Goal: Communication & Community: Answer question/provide support

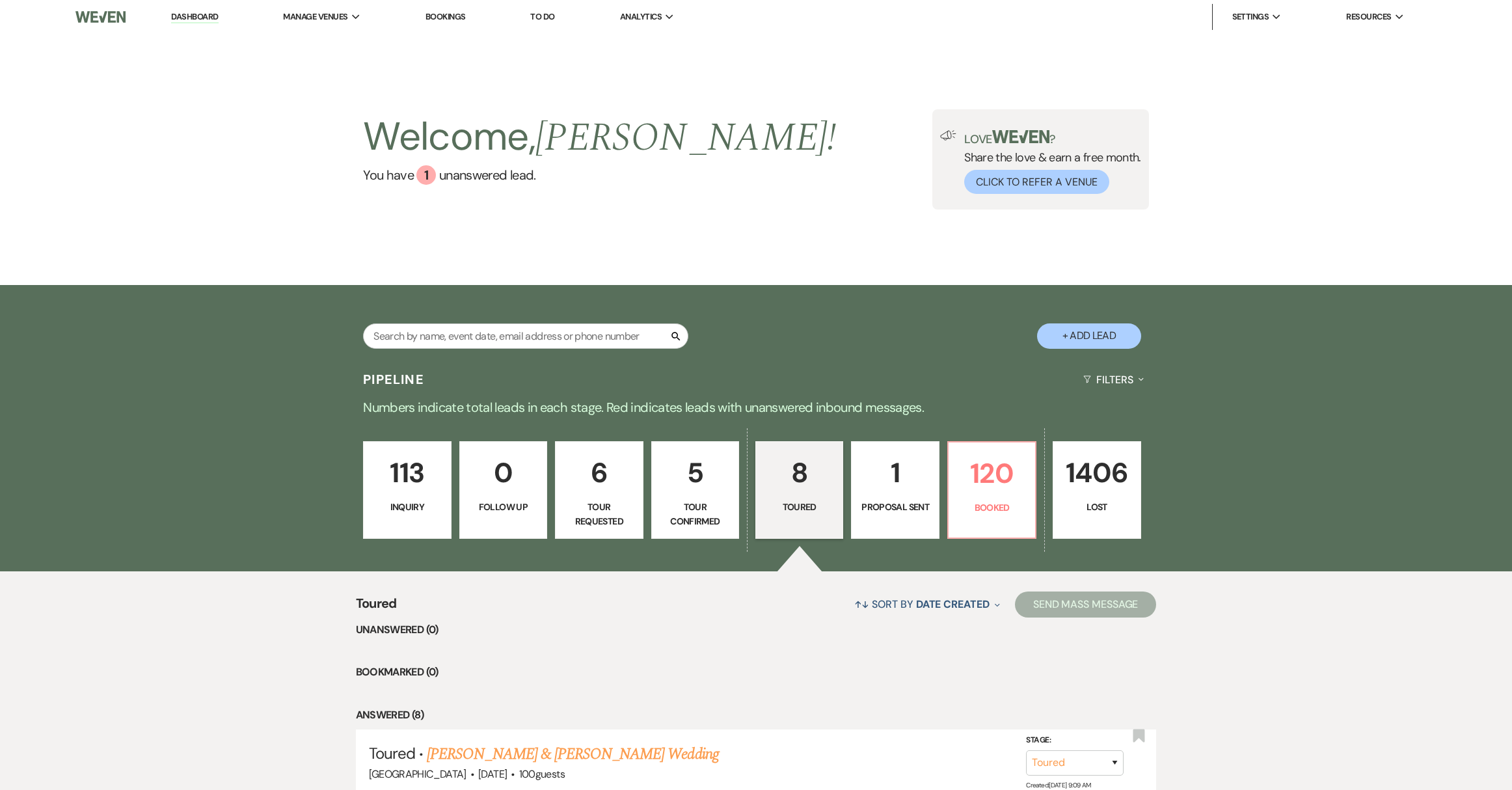
select select "5"
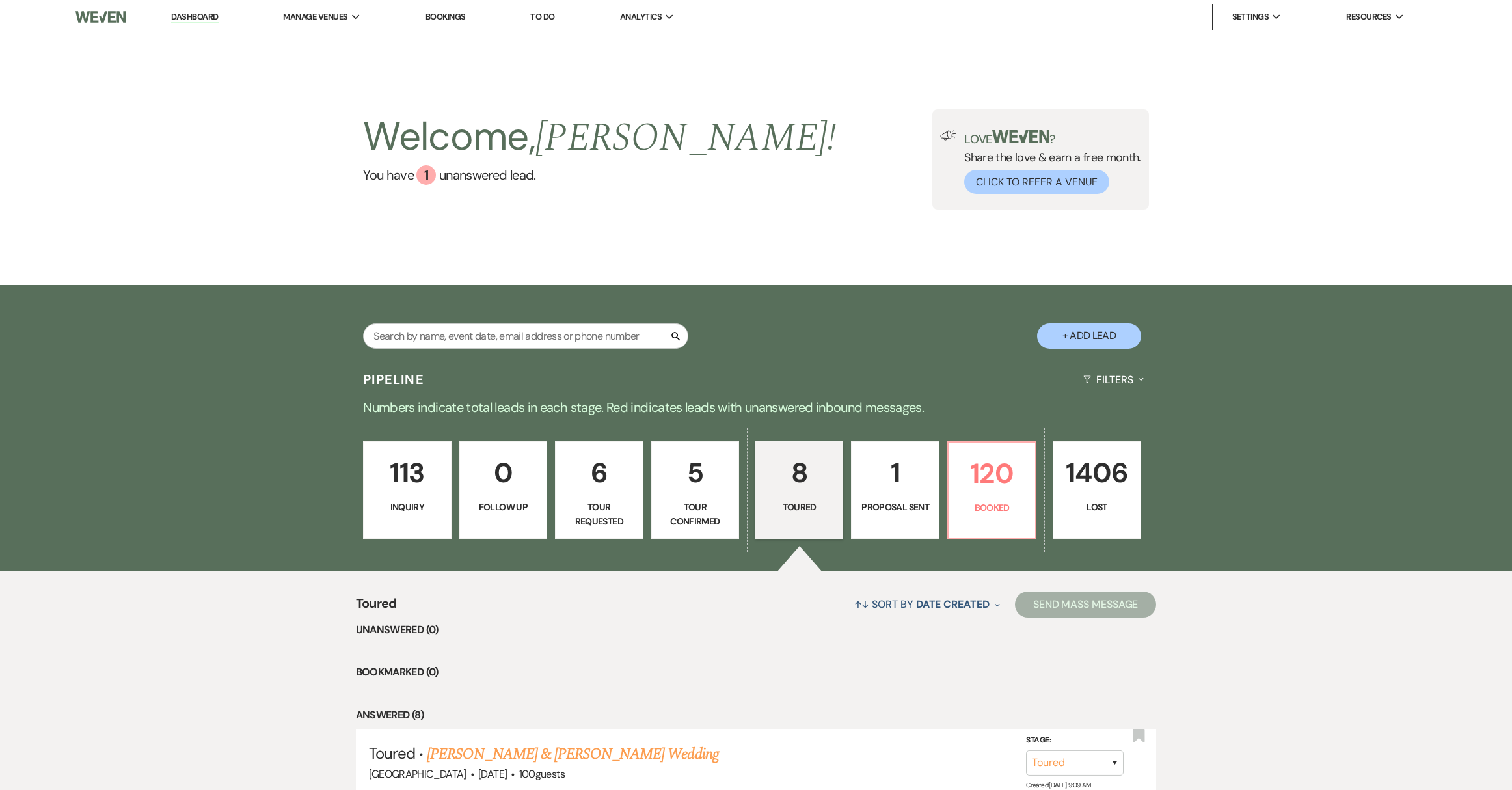
select select "5"
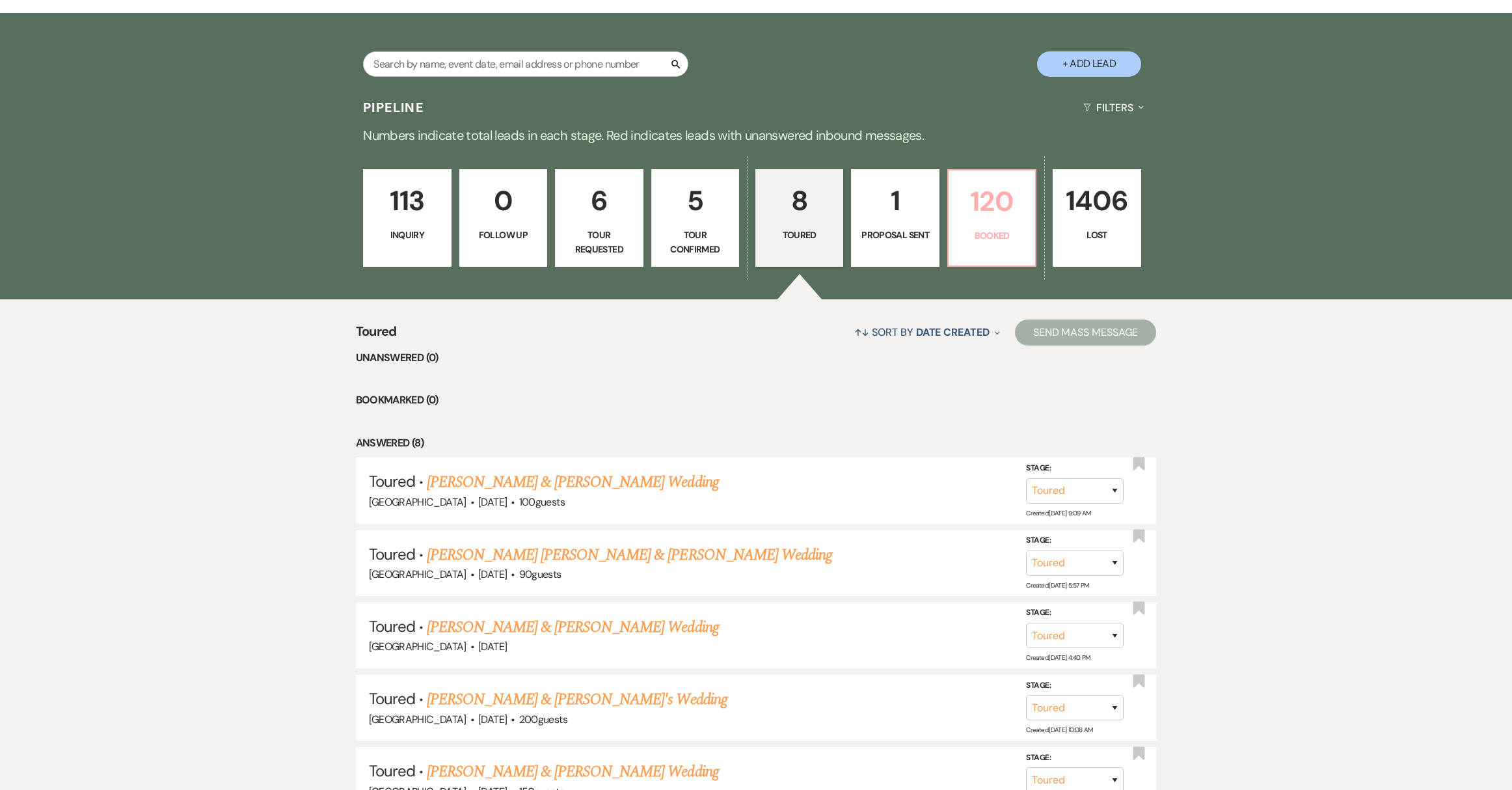
click at [989, 250] on link "120 Booked" at bounding box center [991, 218] width 89 height 97
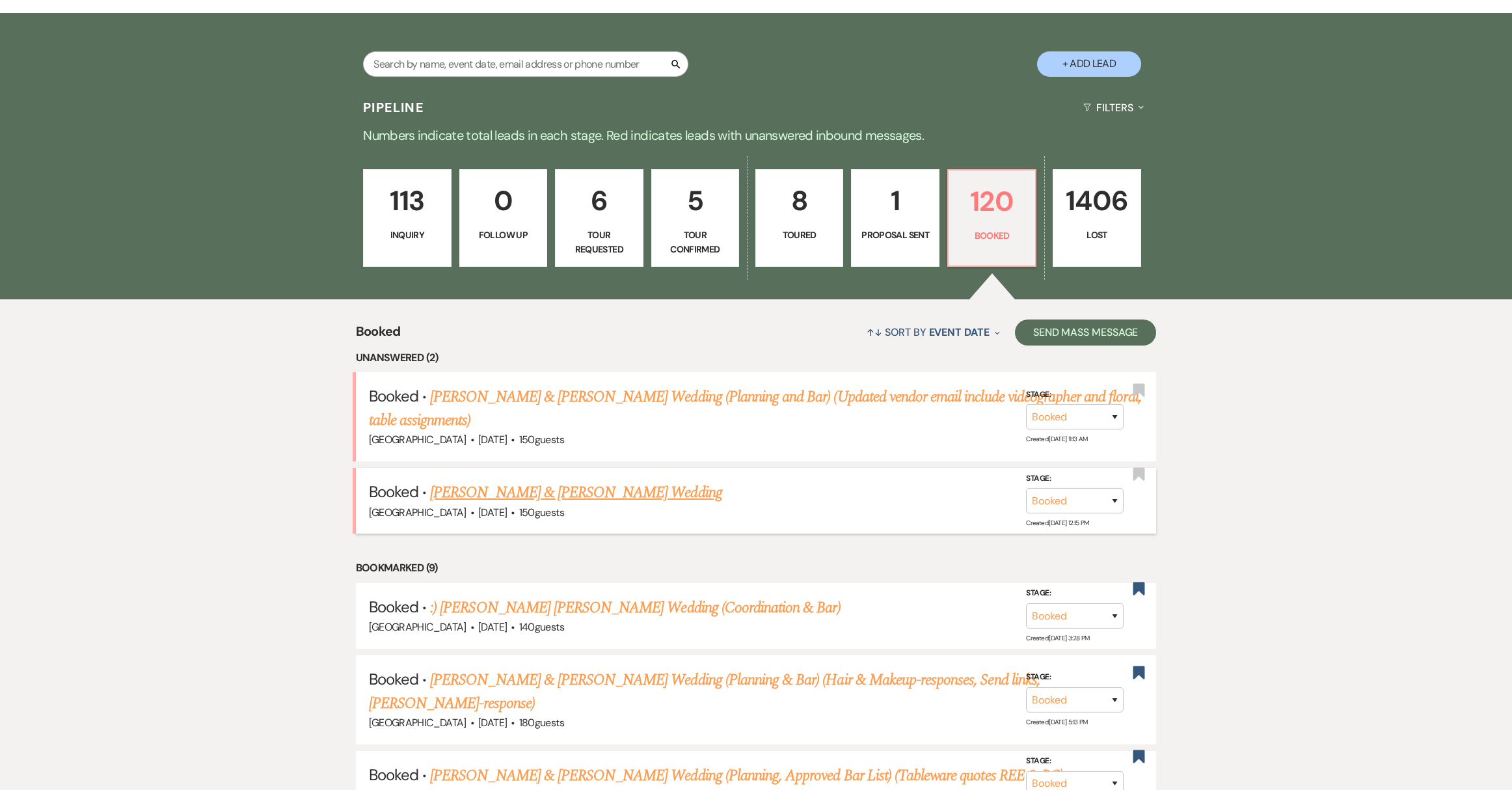
click at [564, 506] on span "150 guests" at bounding box center [541, 513] width 45 height 14
click at [580, 494] on link "[PERSON_NAME] & [PERSON_NAME] Wedding" at bounding box center [575, 492] width 291 height 23
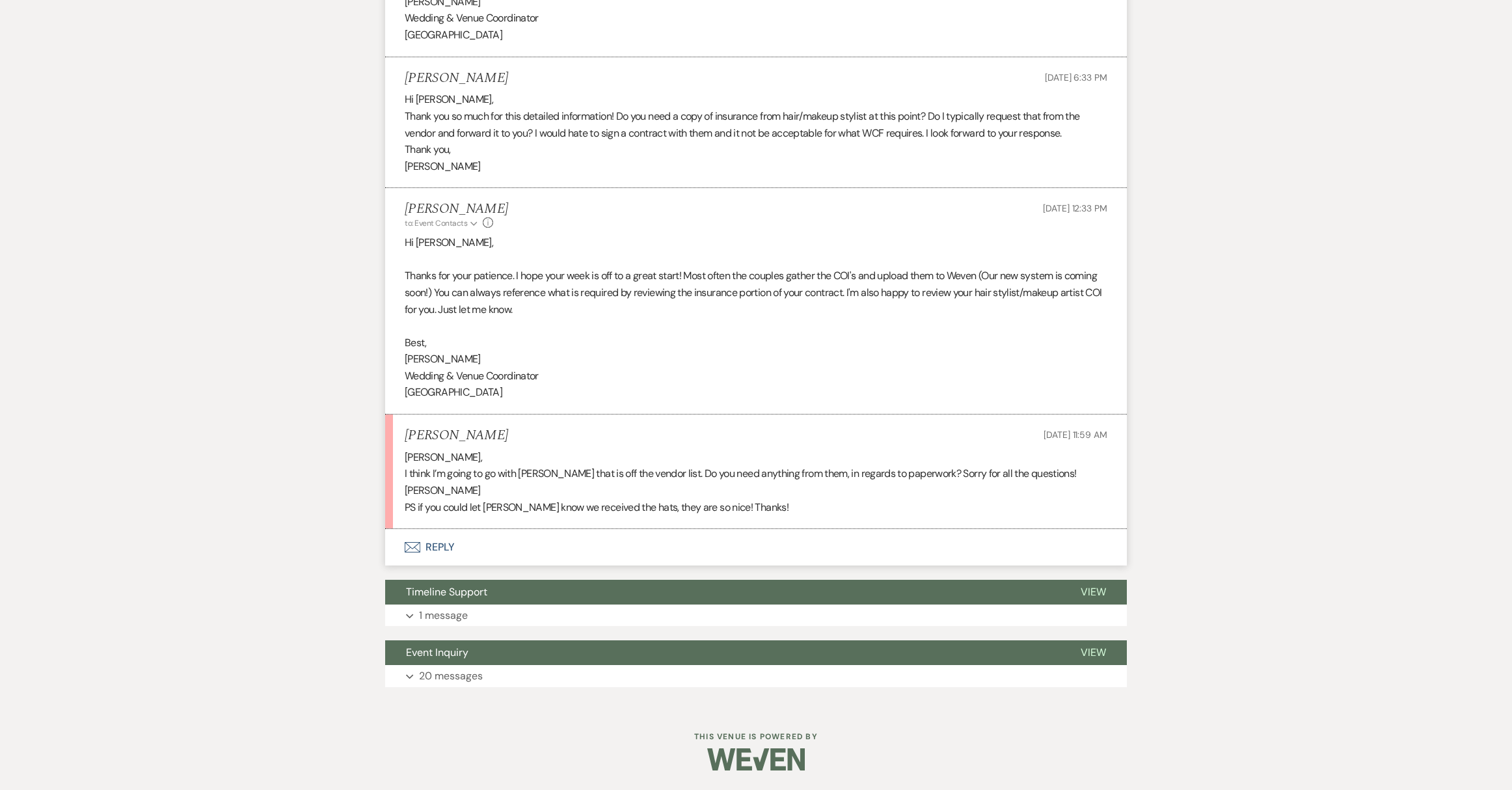
scroll to position [1021, 0]
click at [452, 547] on button "Envelope Reply" at bounding box center [756, 547] width 742 height 37
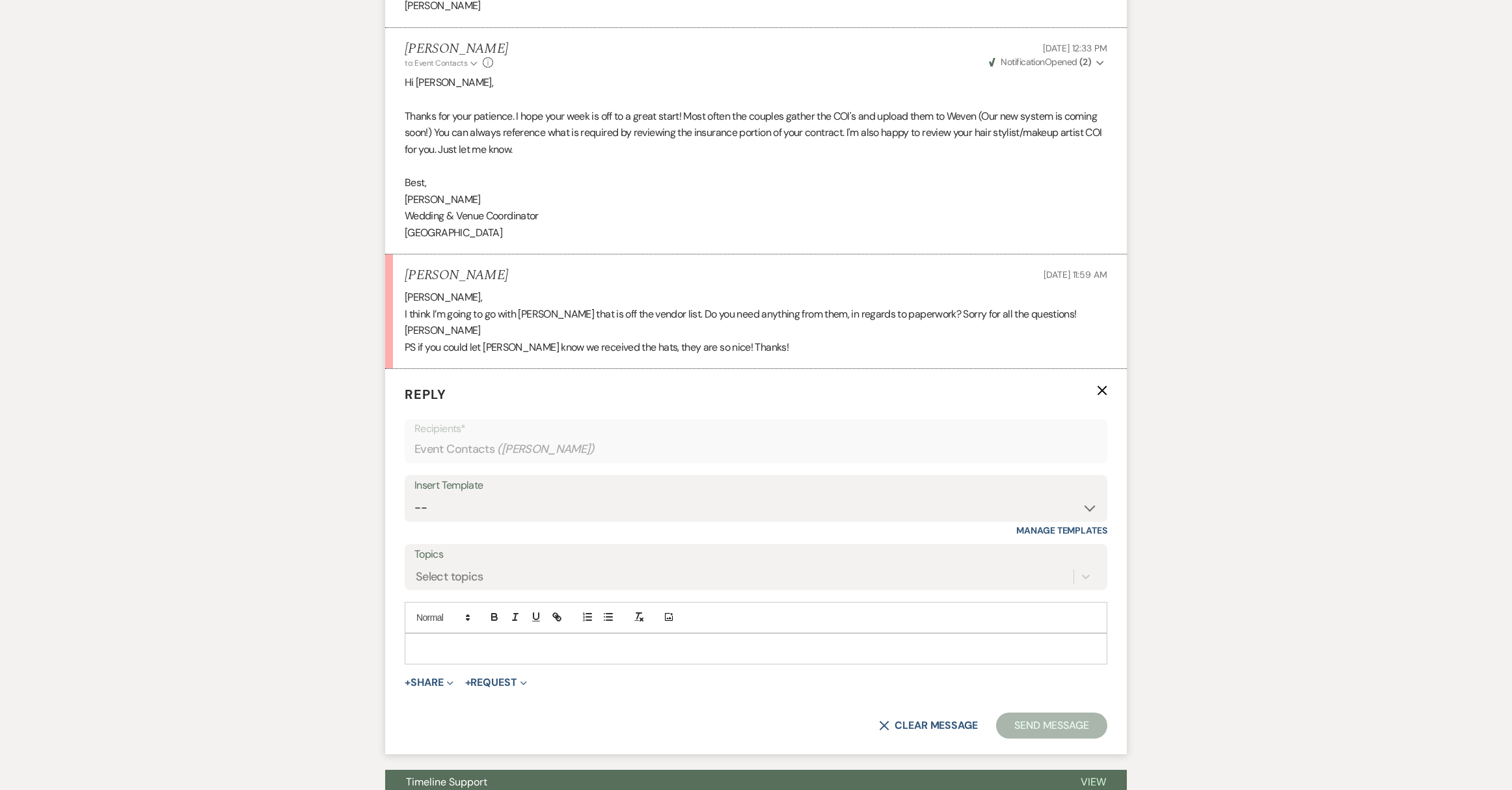
scroll to position [1228, 0]
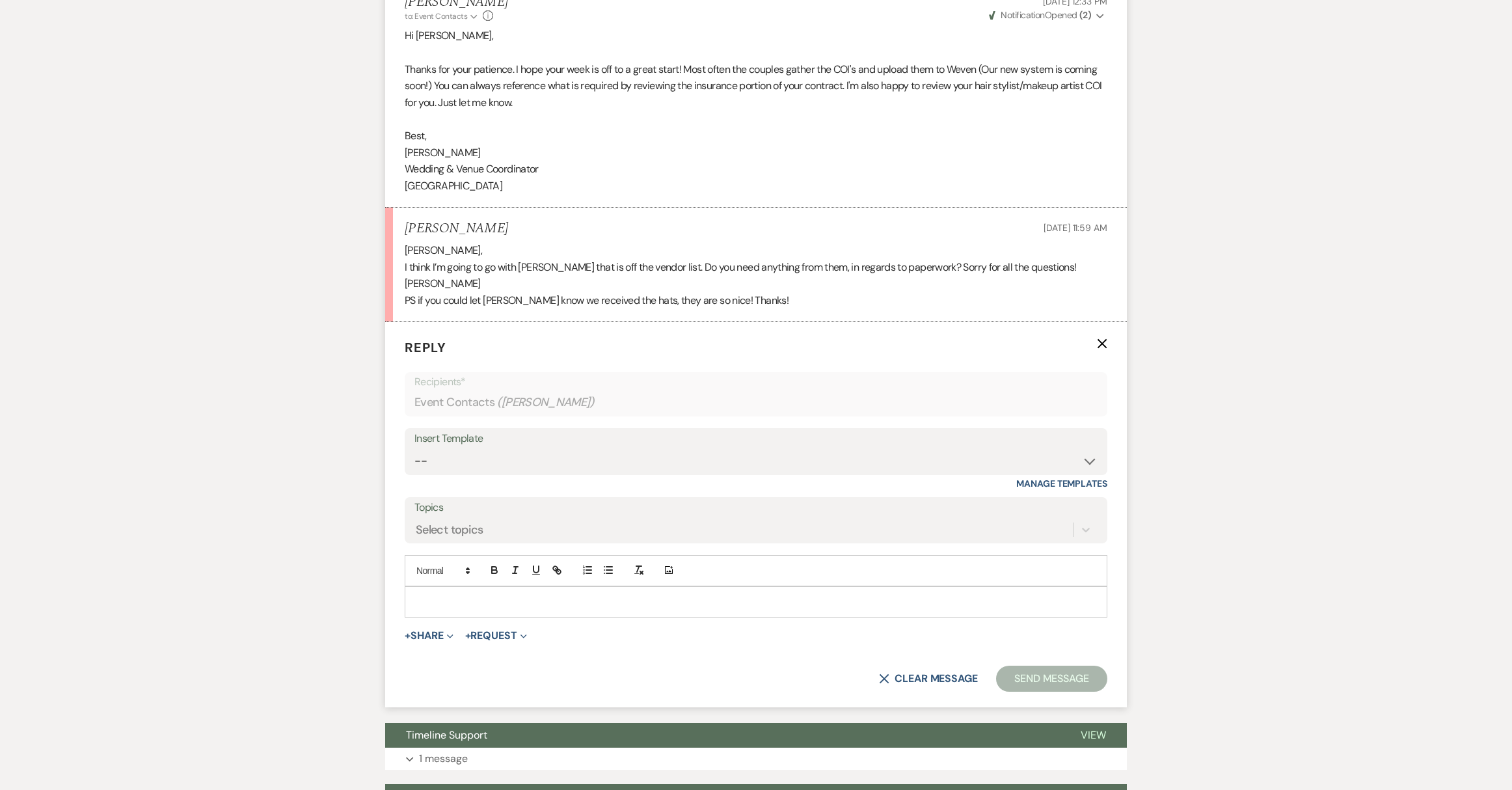
click at [526, 595] on p at bounding box center [756, 602] width 682 height 14
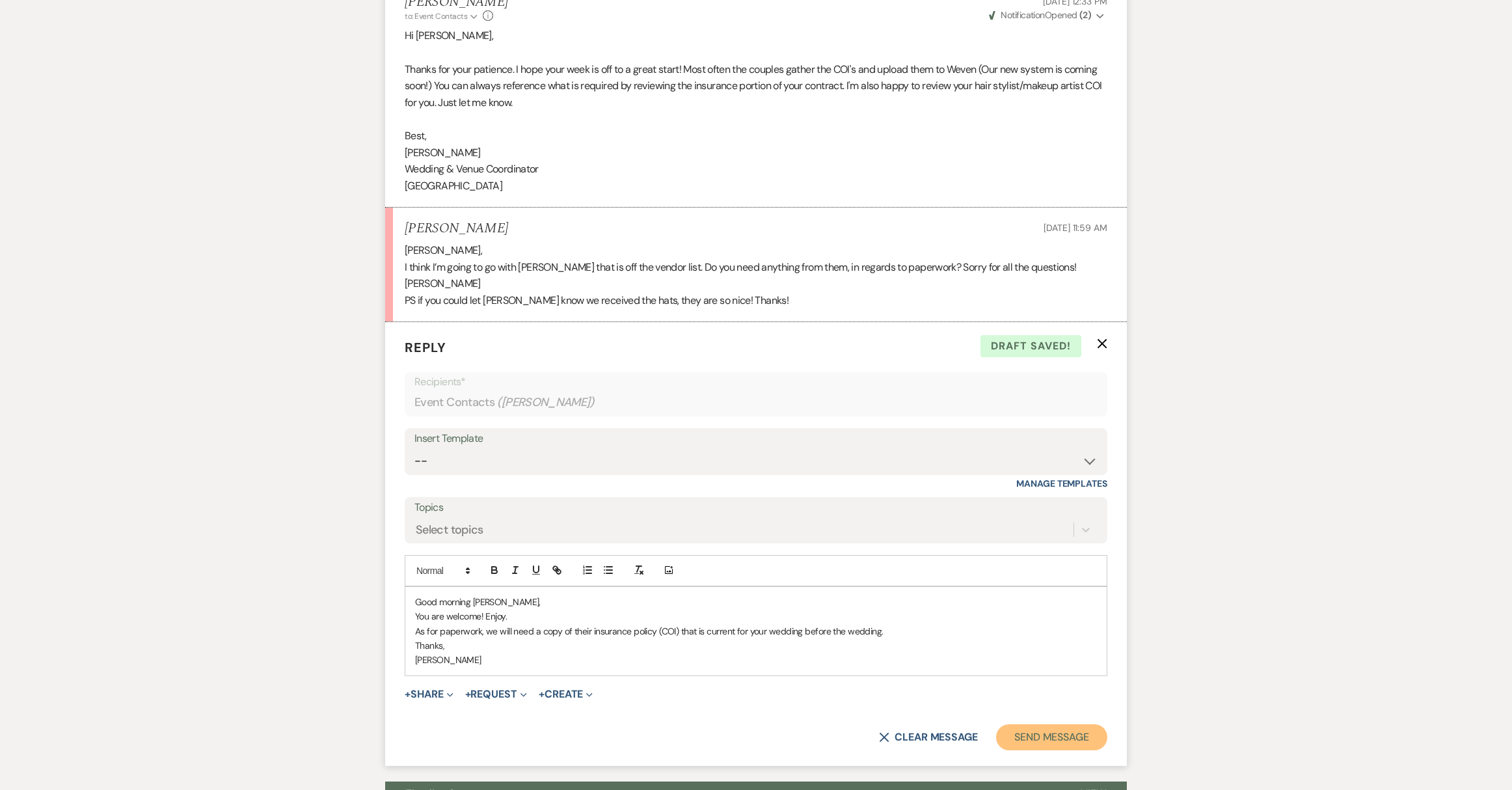
click at [1038, 740] on button "Send Message" at bounding box center [1051, 738] width 111 height 26
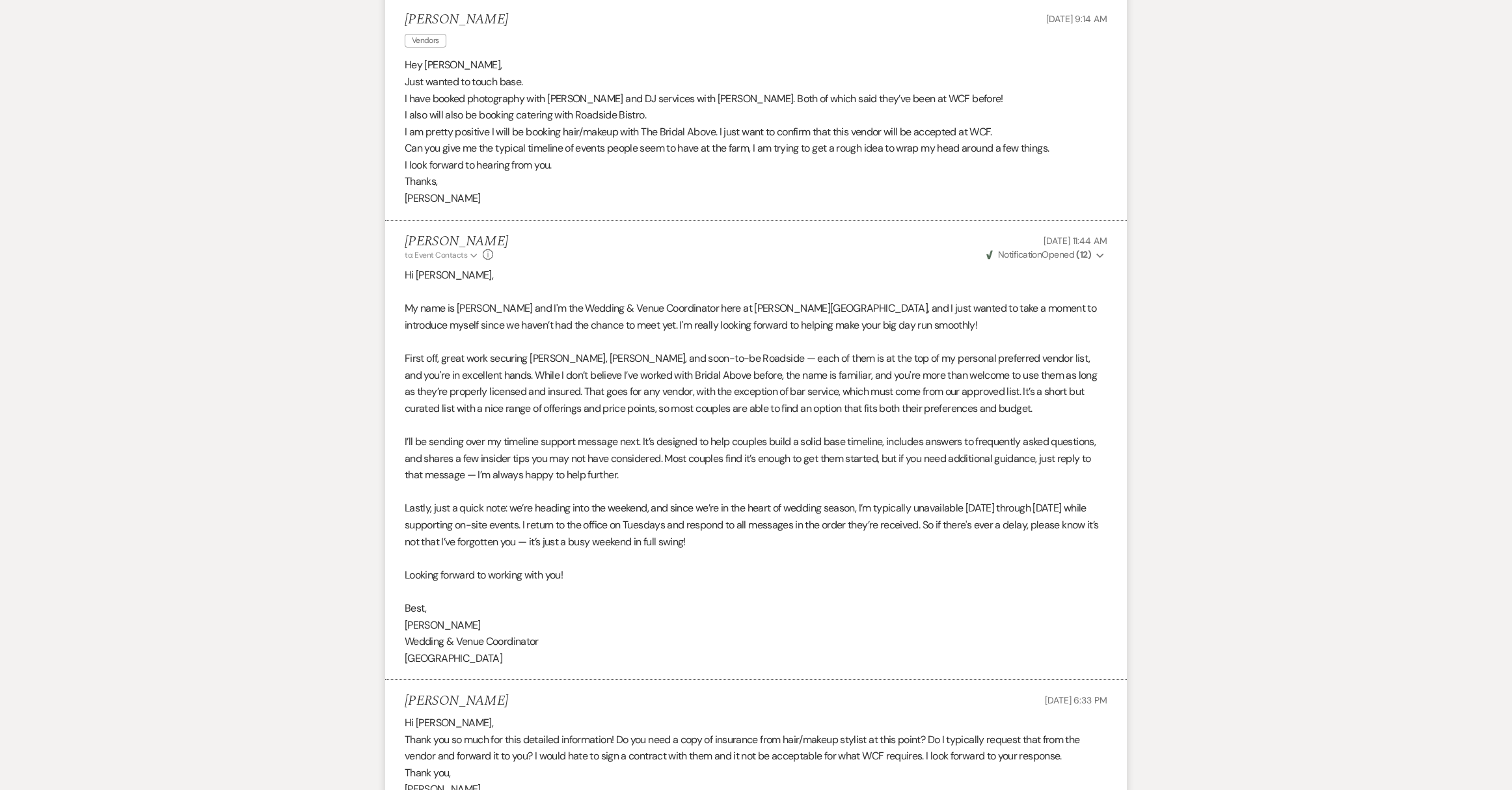
scroll to position [0, 0]
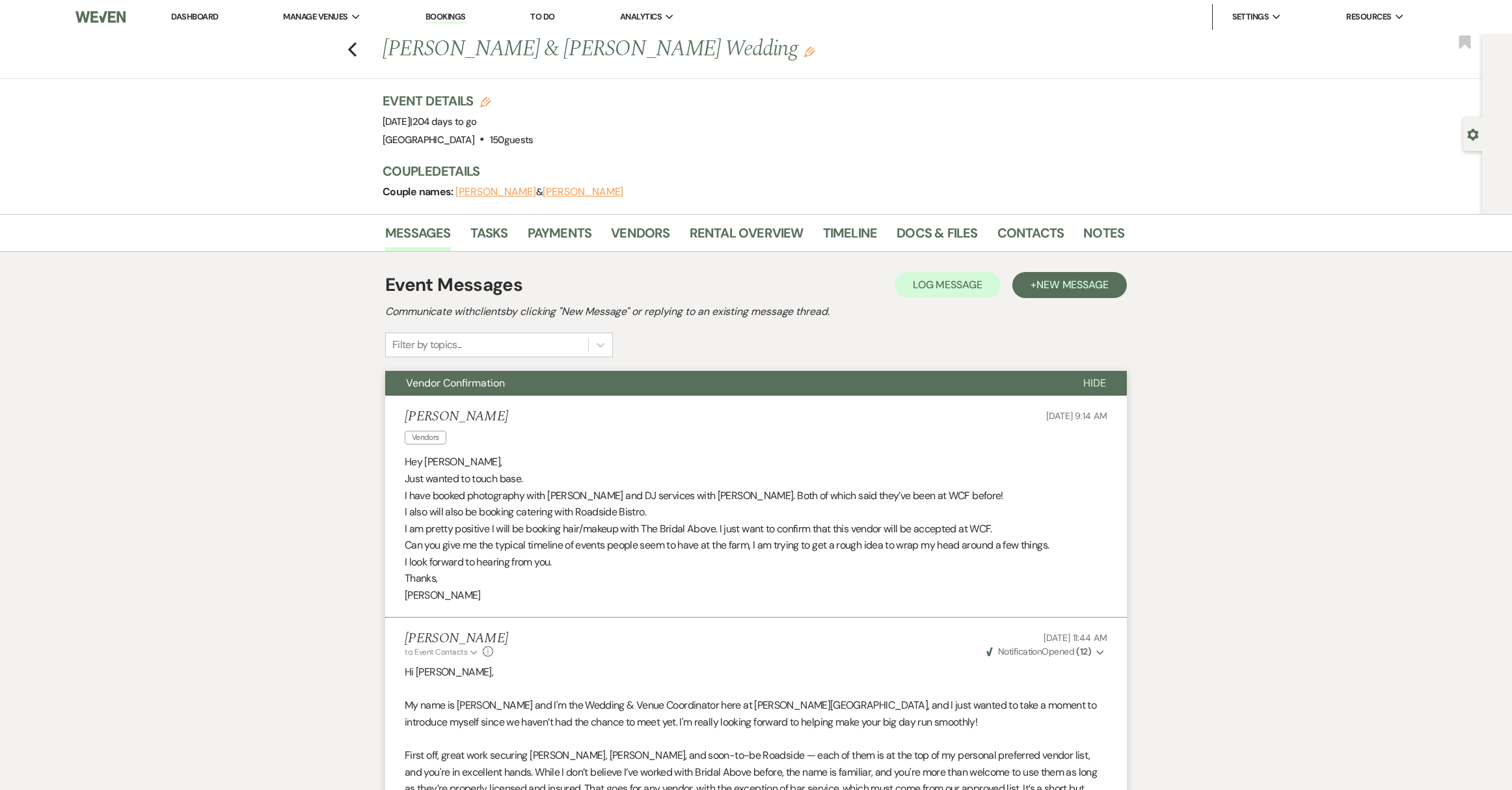
click at [192, 21] on link "Dashboard" at bounding box center [195, 17] width 47 height 11
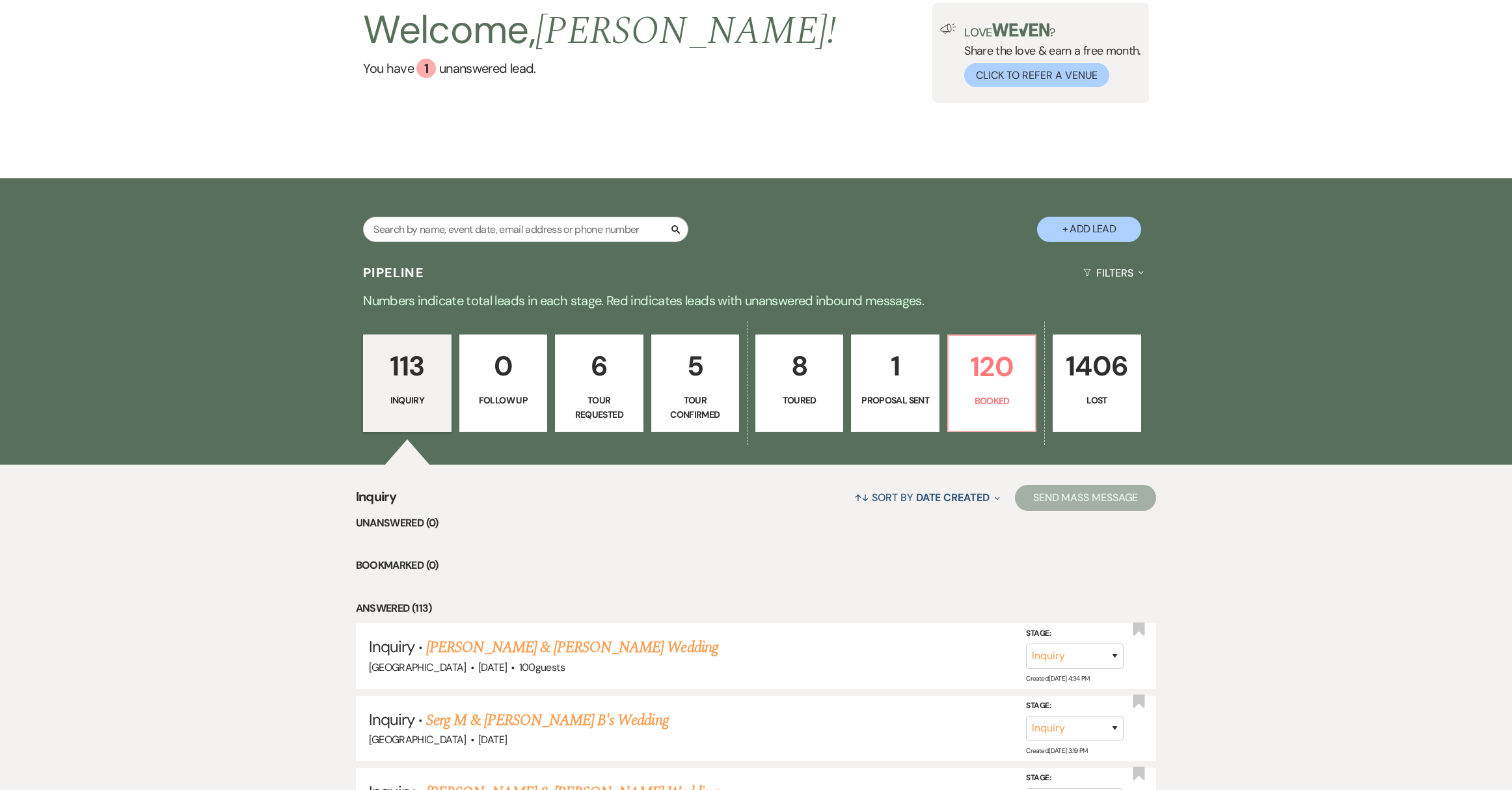
scroll to position [279, 0]
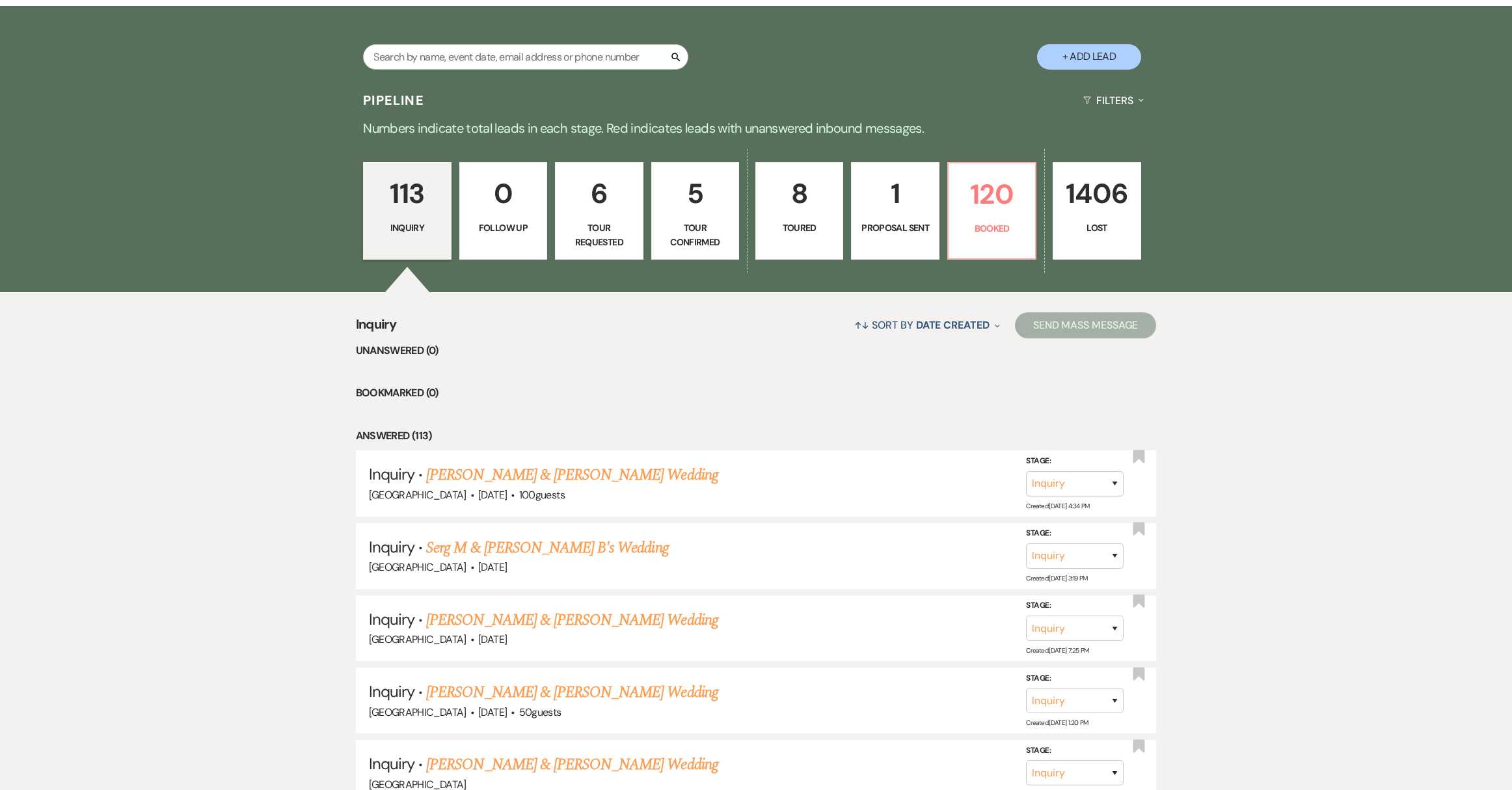
click at [918, 242] on link "1 Proposal Sent" at bounding box center [895, 211] width 88 height 97
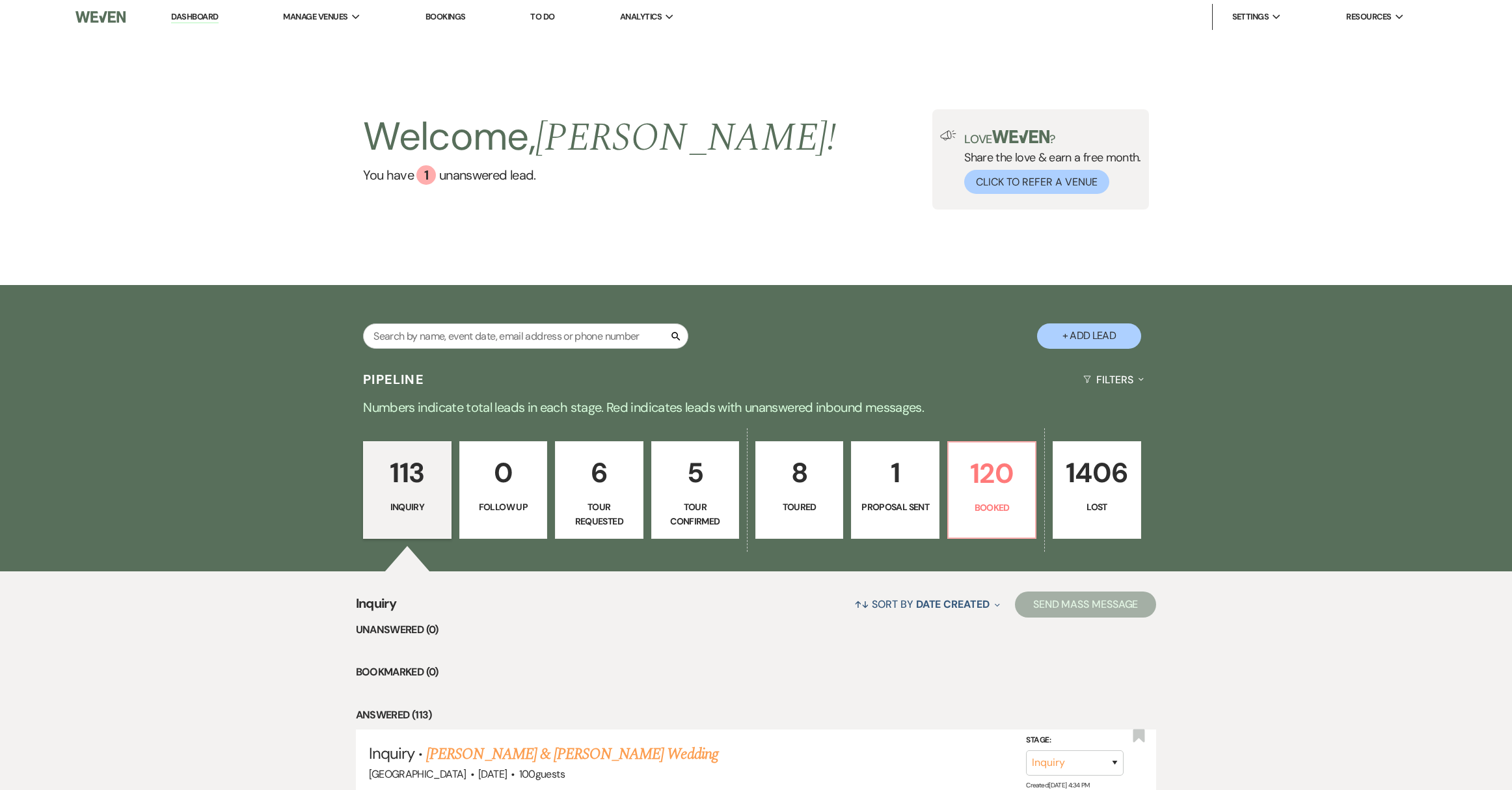
select select "6"
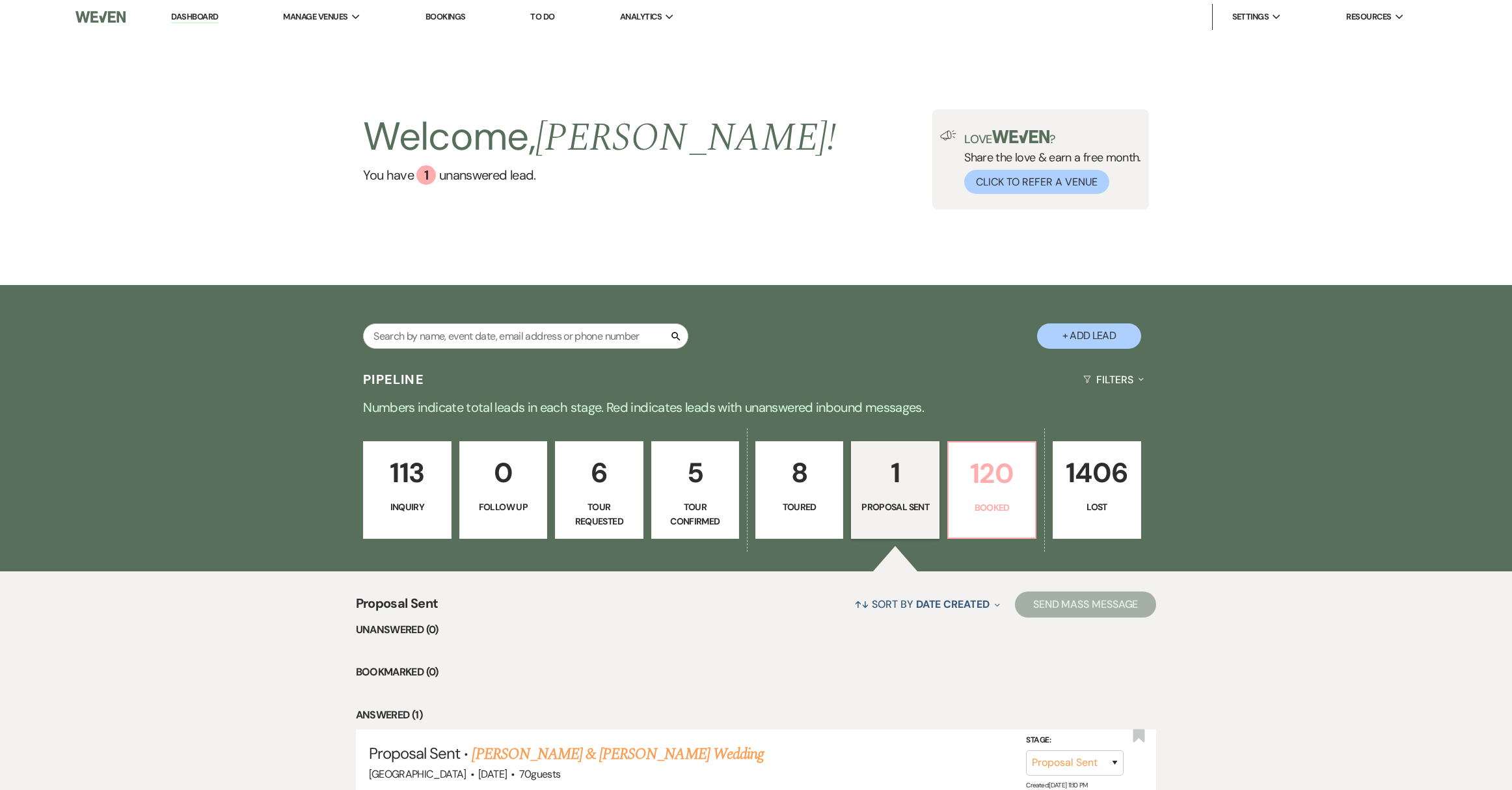
click at [996, 499] on link "120 Booked" at bounding box center [991, 490] width 89 height 97
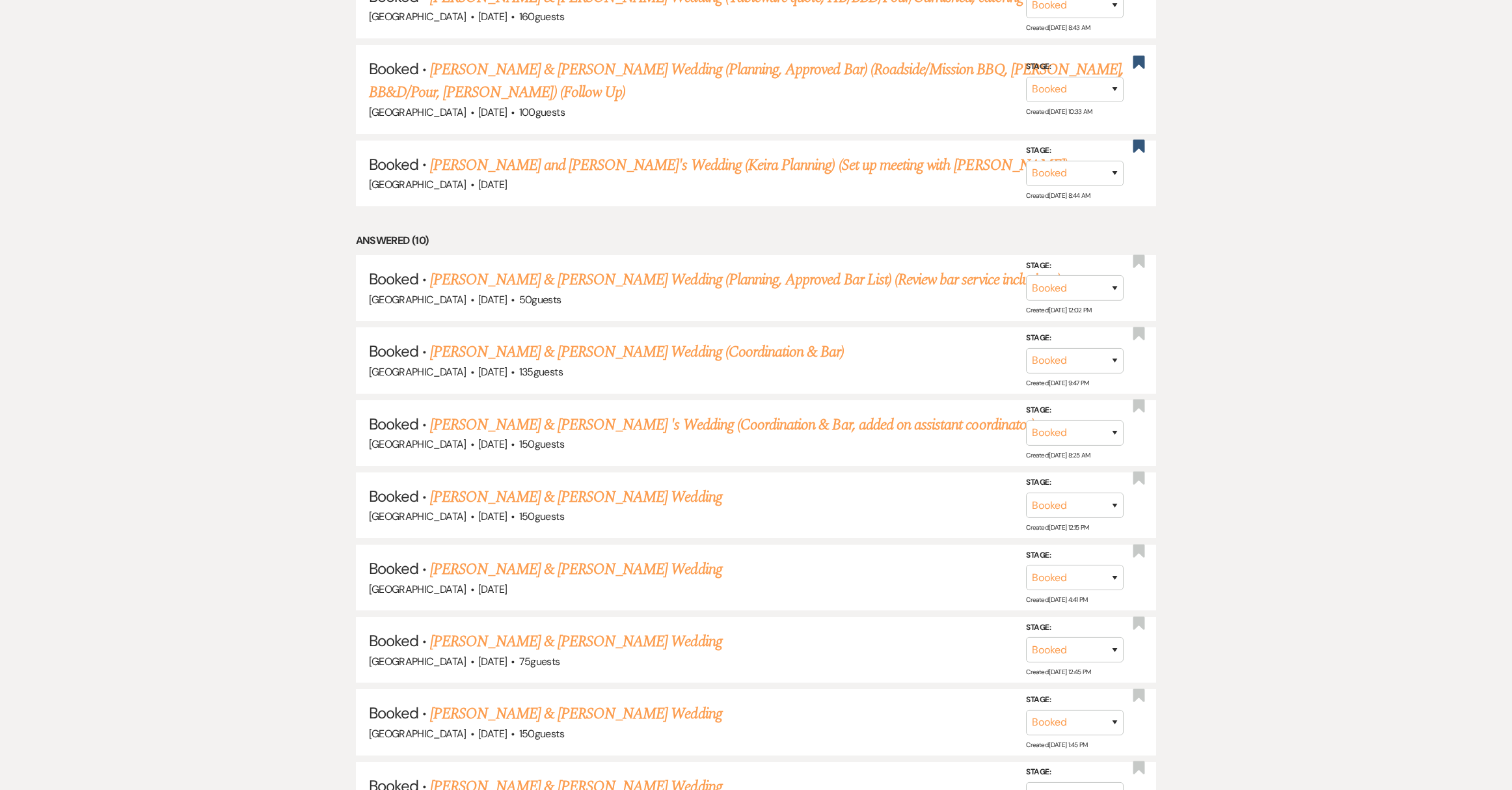
scroll to position [1383, 0]
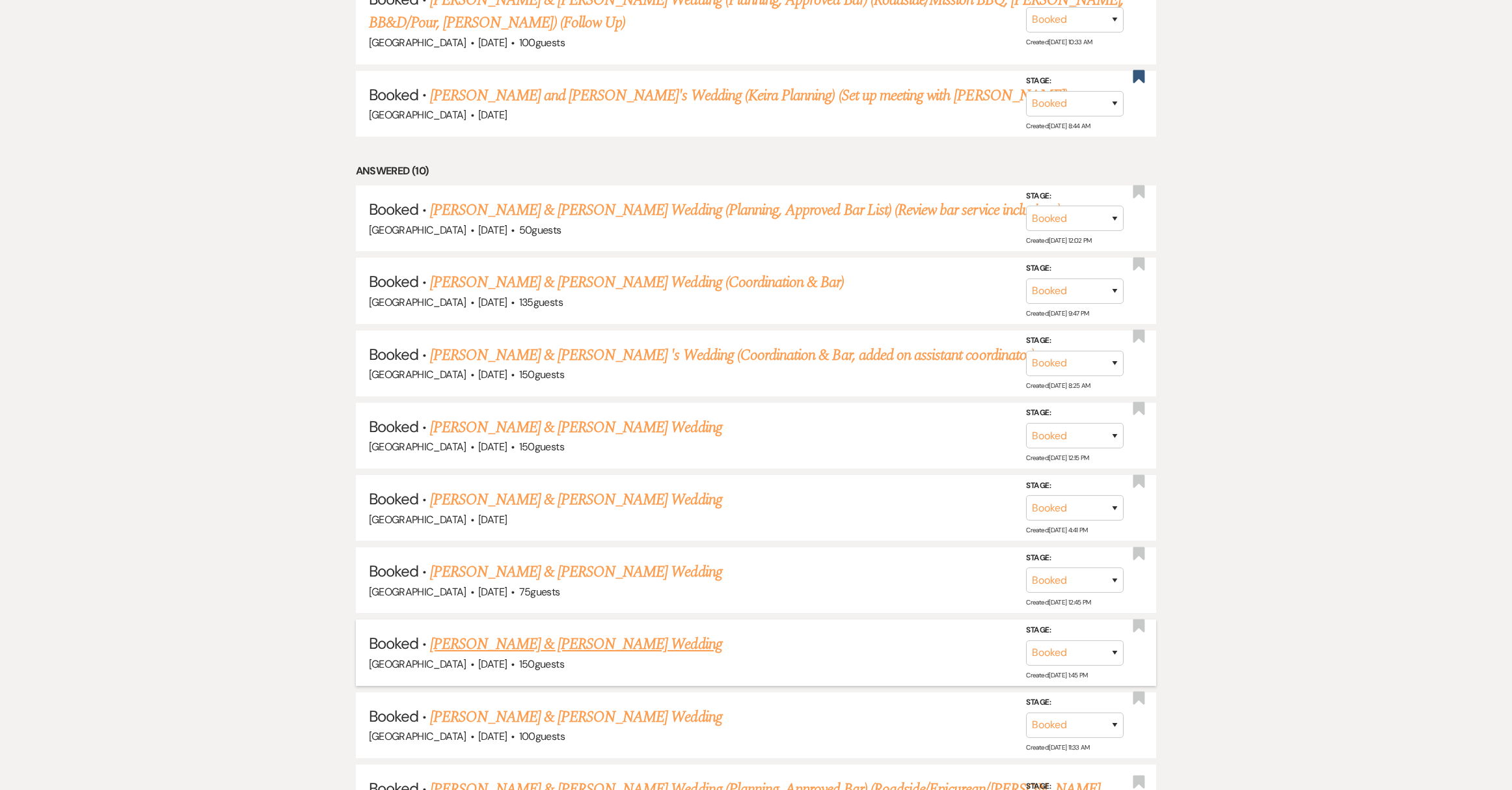
click at [509, 633] on link "[PERSON_NAME] & [PERSON_NAME] Wedding" at bounding box center [575, 644] width 291 height 23
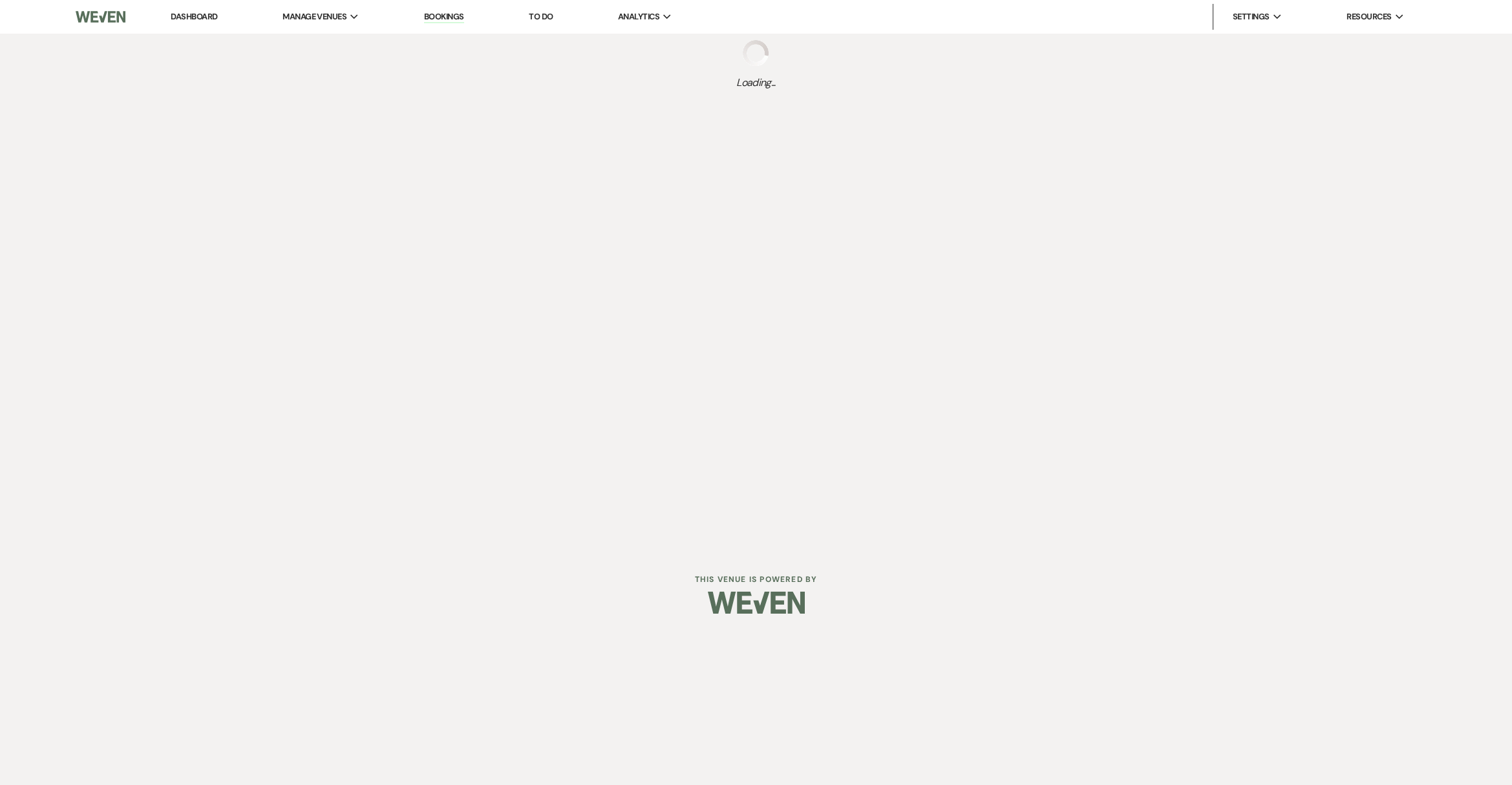
select select "5"
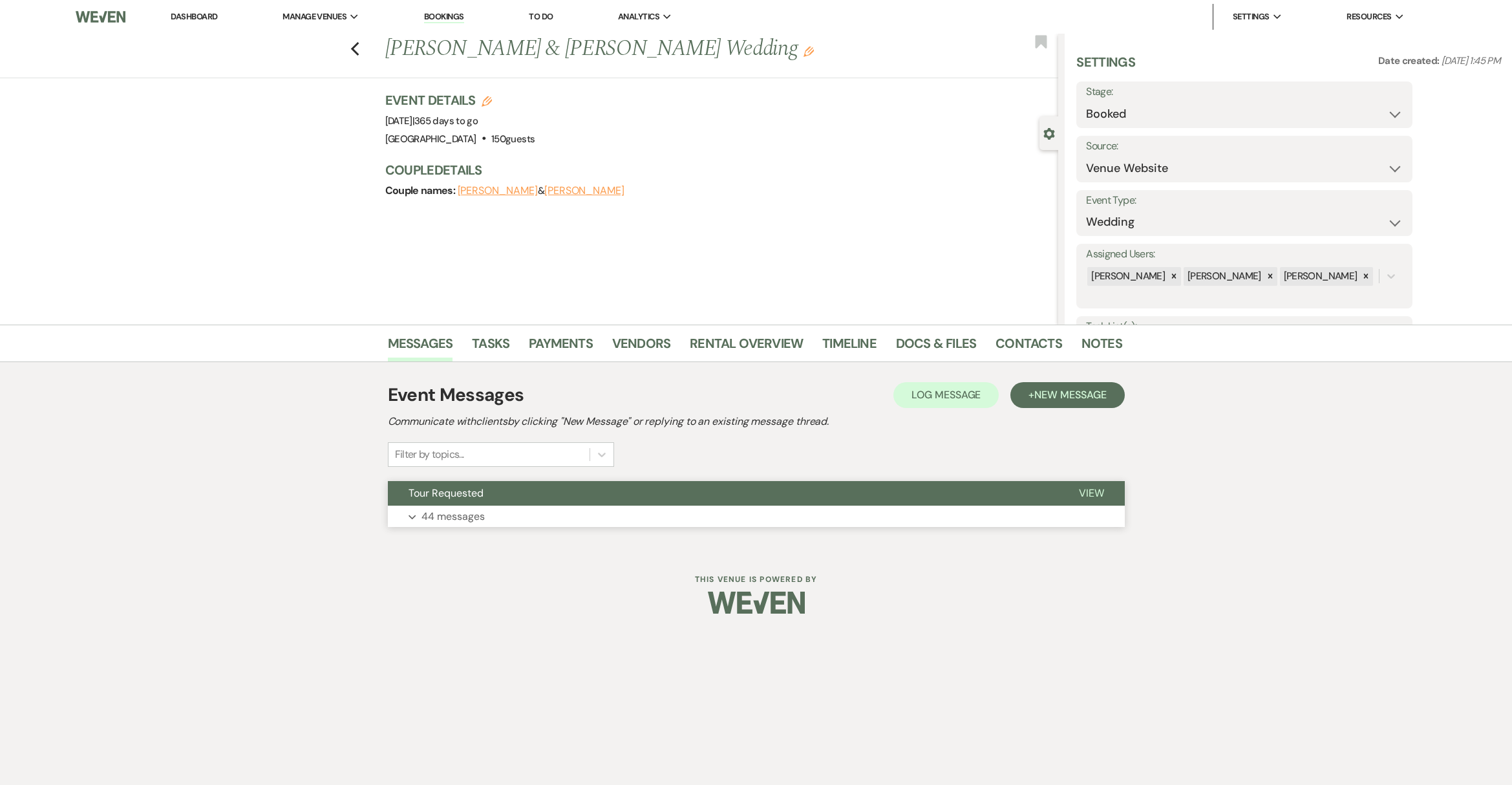
click at [461, 524] on button "Expand 44 messages" at bounding box center [757, 517] width 737 height 22
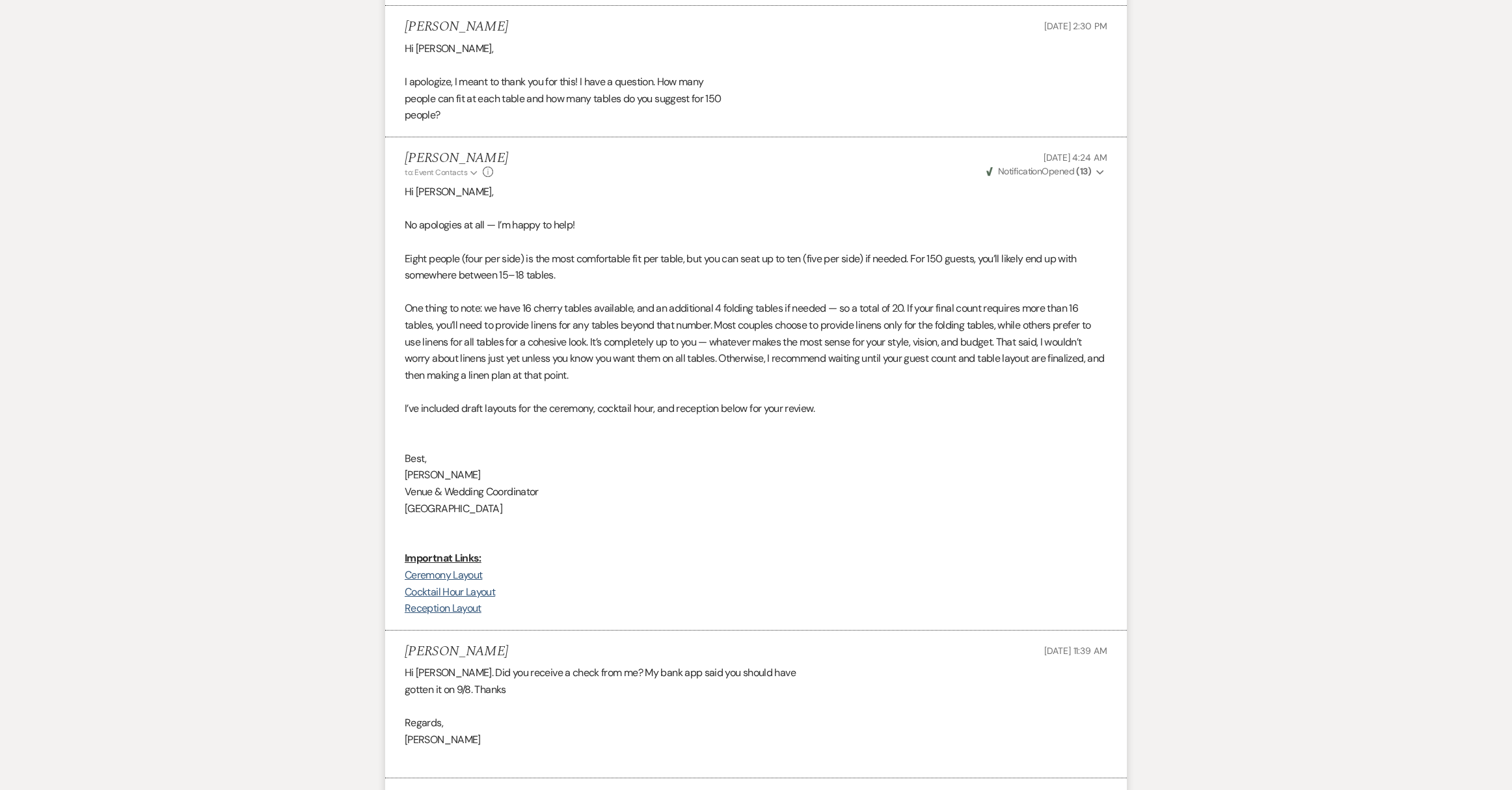
scroll to position [6892, 0]
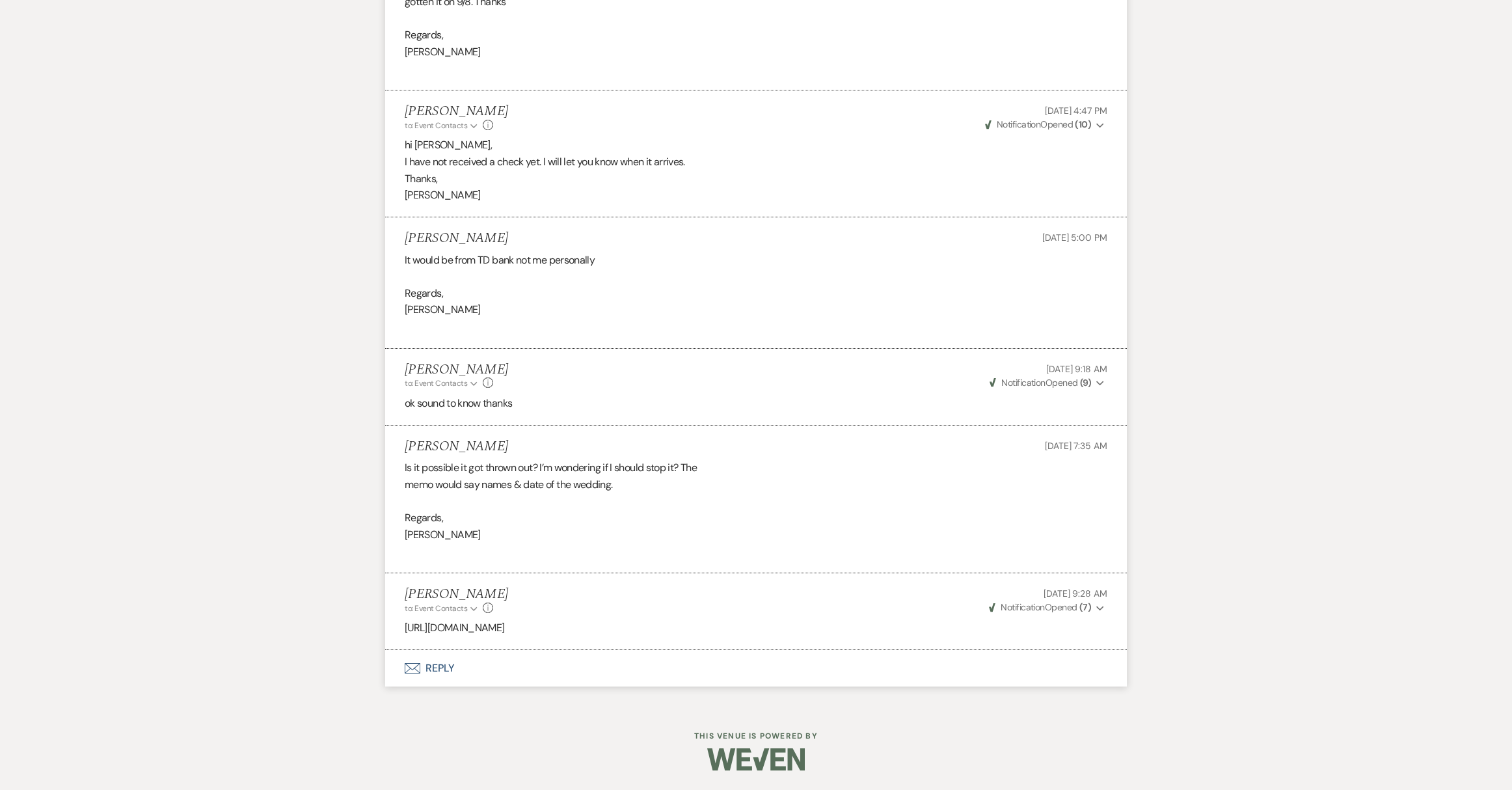
click at [439, 666] on button "Envelope Reply" at bounding box center [756, 668] width 742 height 37
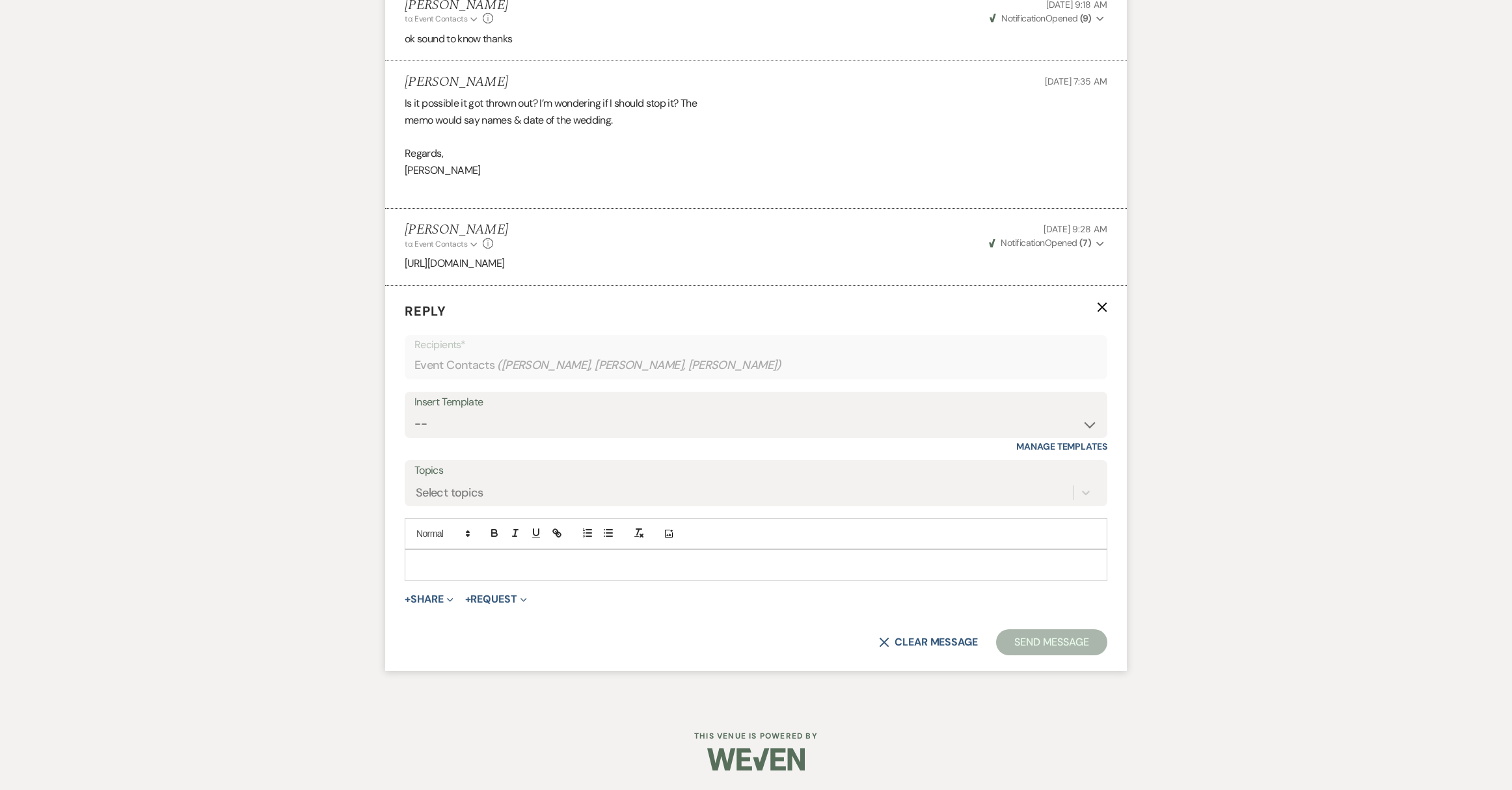
scroll to position [7255, 0]
click at [434, 561] on p at bounding box center [756, 564] width 682 height 14
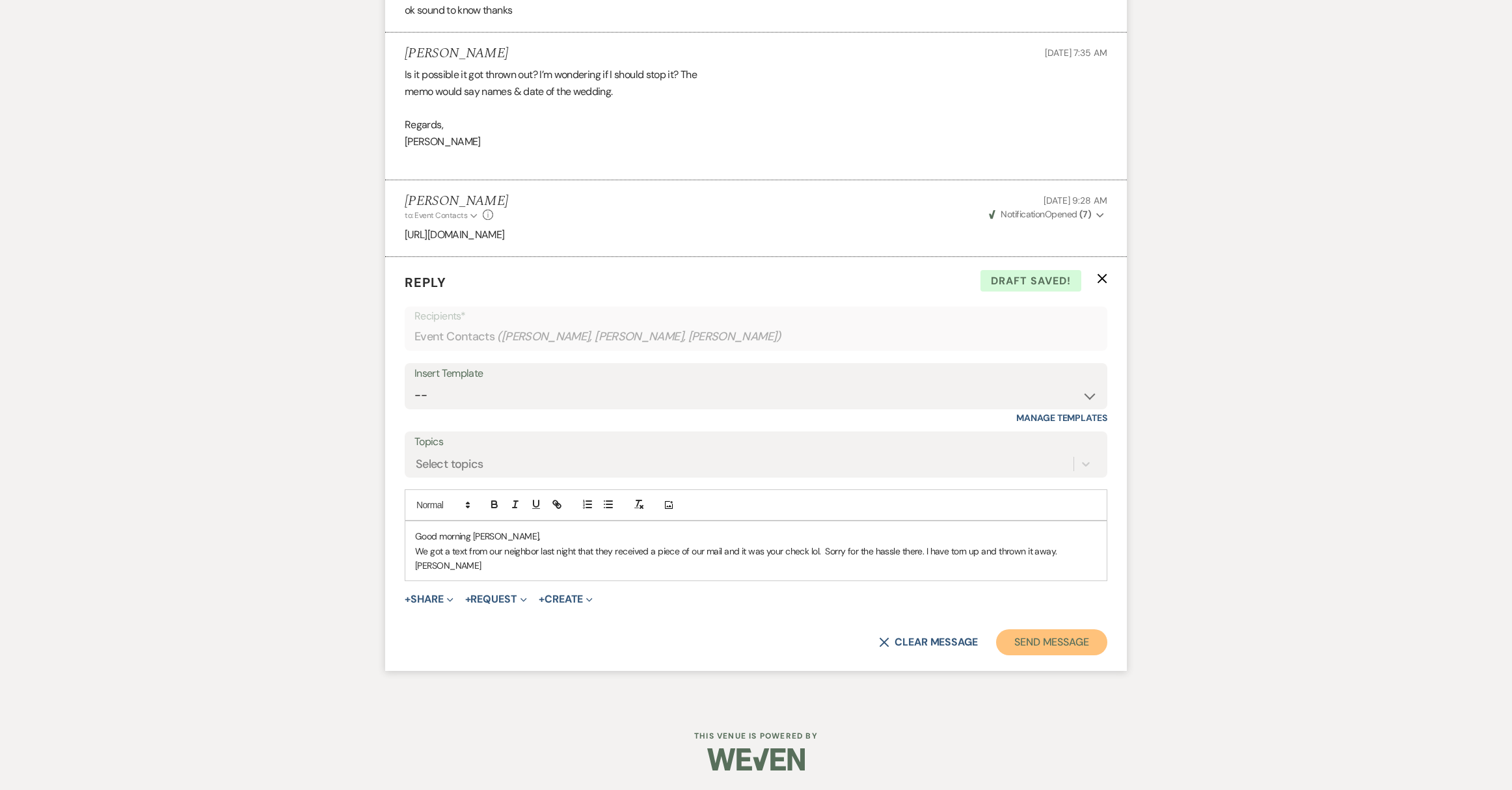
click at [1030, 655] on button "Send Message" at bounding box center [1051, 642] width 111 height 26
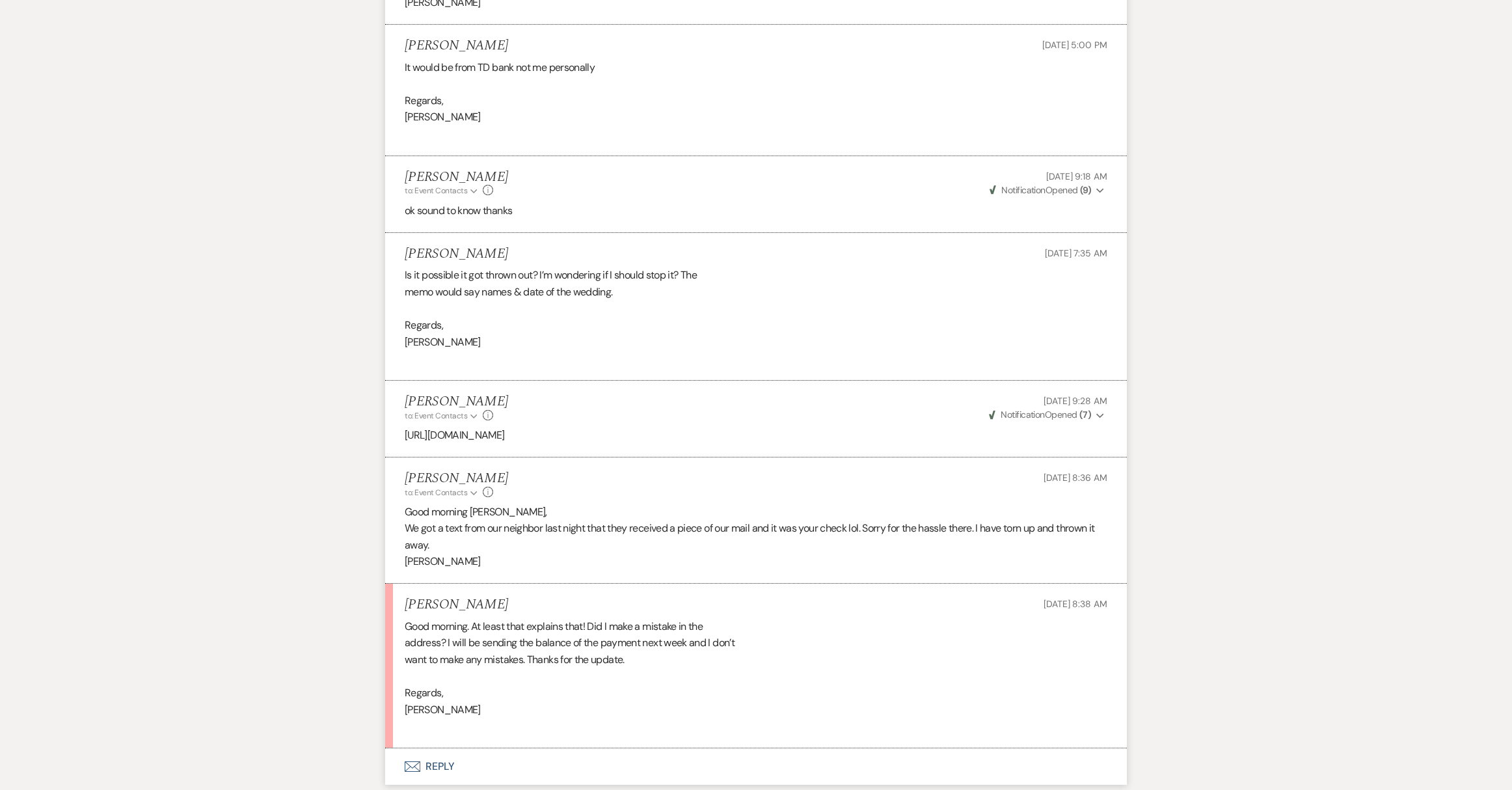
scroll to position [7183, 0]
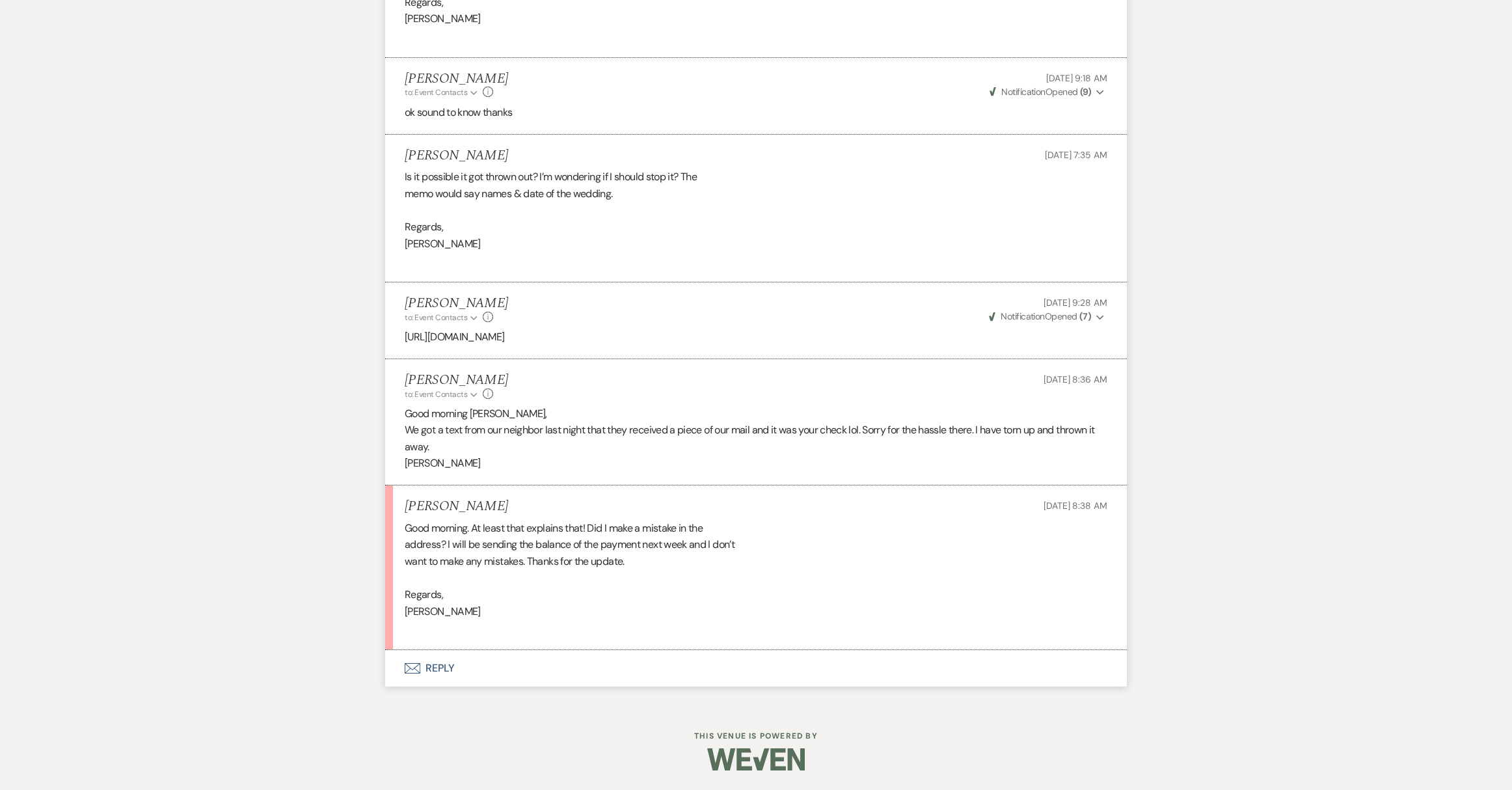
click at [450, 670] on button "Envelope Reply" at bounding box center [756, 668] width 742 height 37
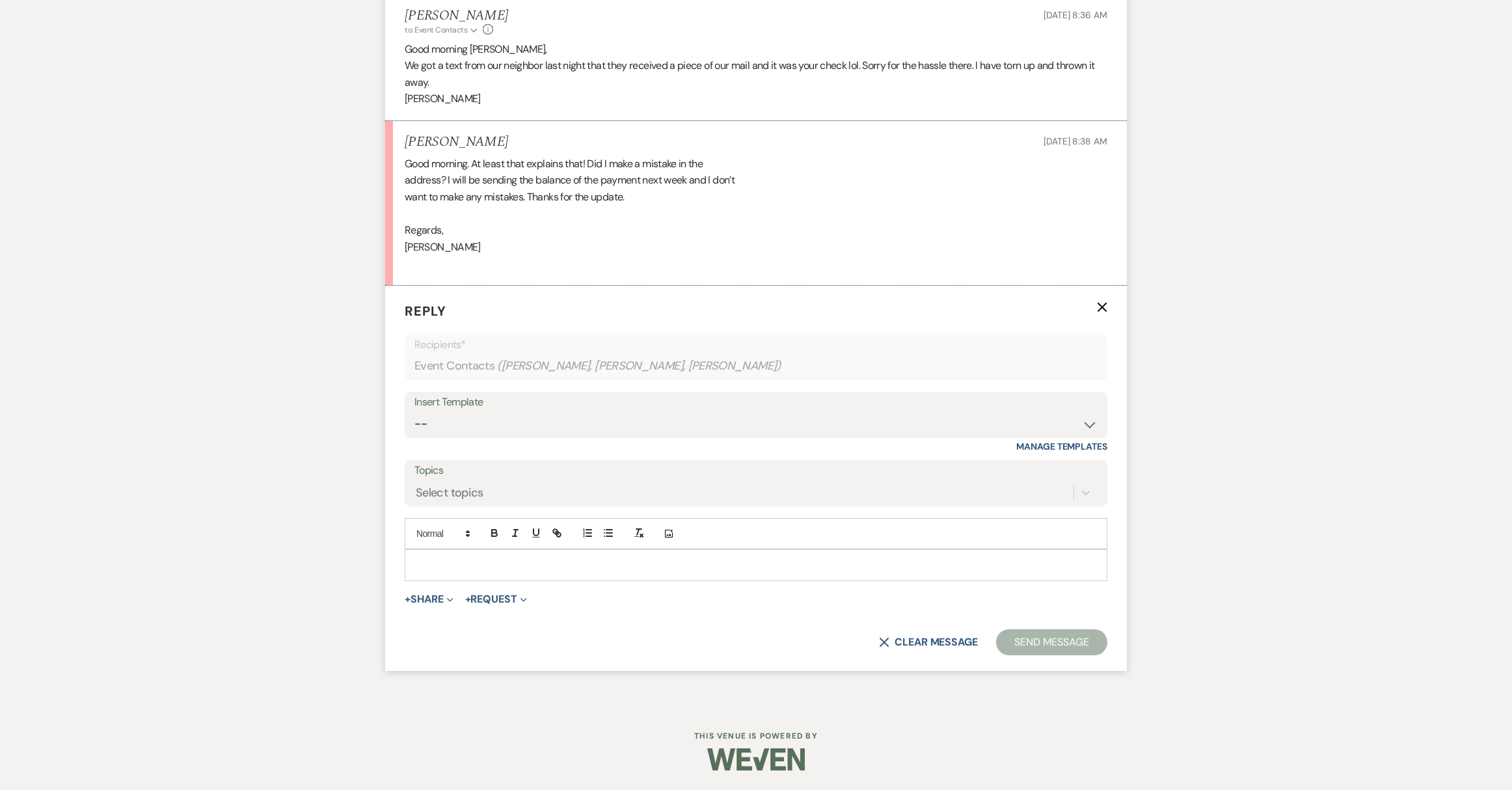
scroll to position [7547, 0]
click at [468, 571] on p at bounding box center [756, 564] width 682 height 14
click at [1074, 644] on button "Send Message" at bounding box center [1051, 642] width 111 height 26
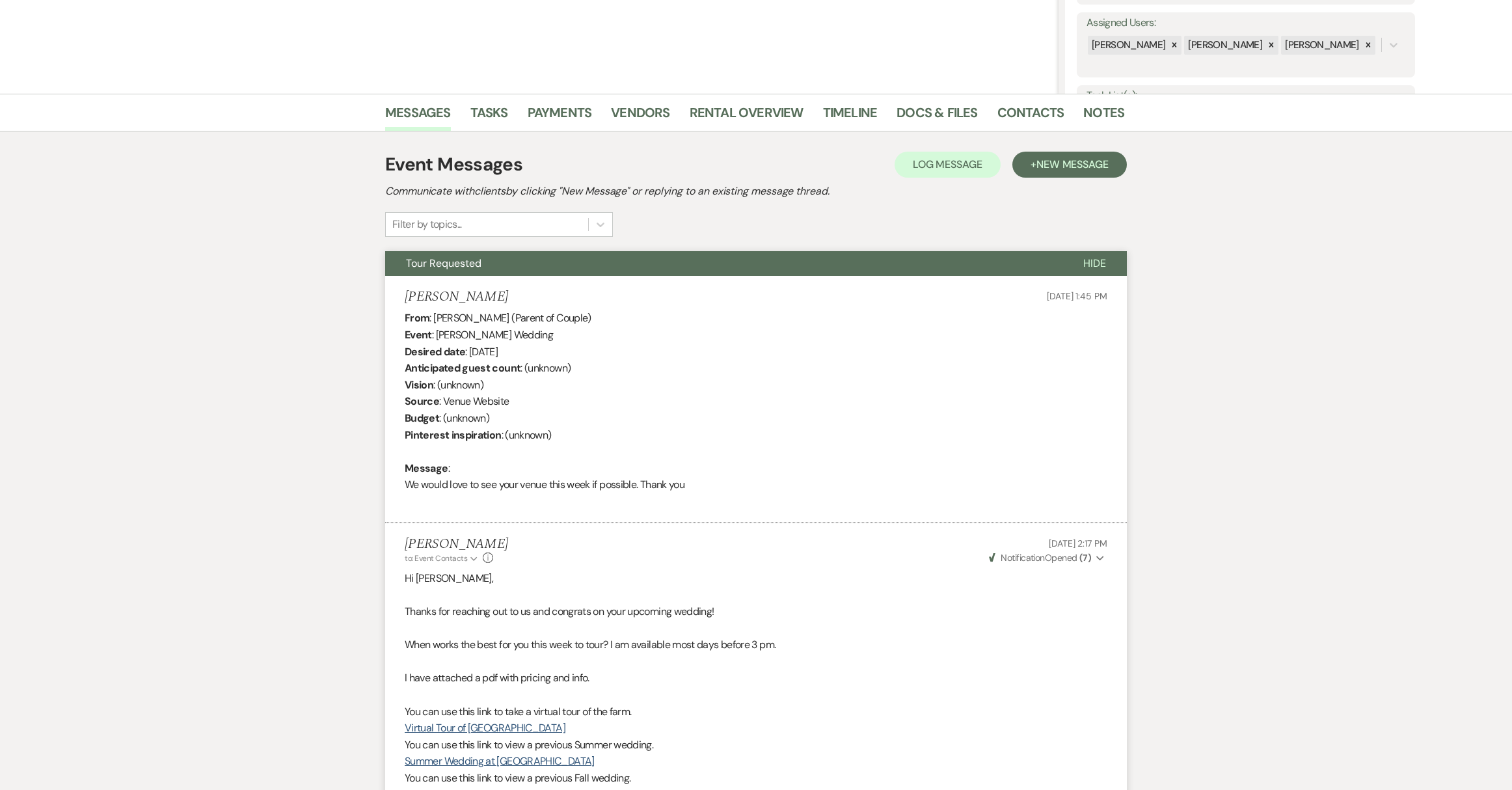
scroll to position [0, 0]
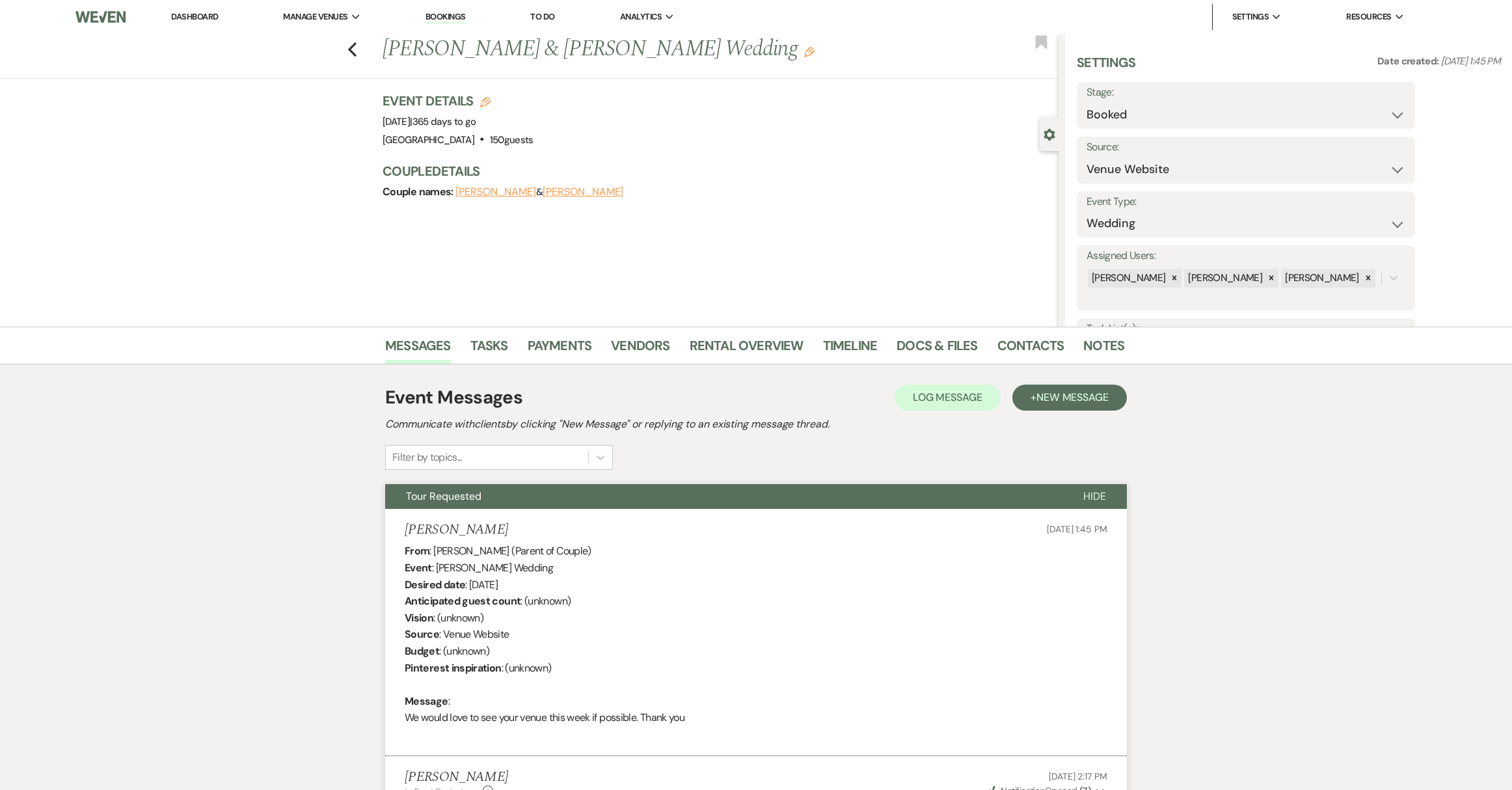
click at [188, 17] on link "Dashboard" at bounding box center [195, 17] width 47 height 11
